Goal: Check status: Check status

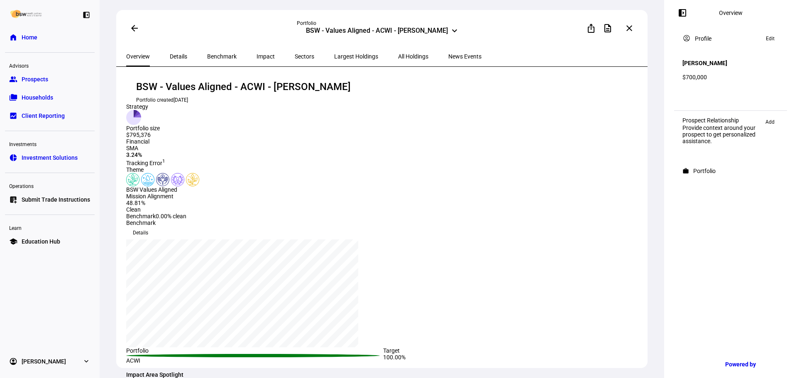
click at [749, 217] on div at bounding box center [730, 212] width 106 height 10
click at [46, 34] on link "home Home" at bounding box center [50, 37] width 90 height 17
